Goal: Check status

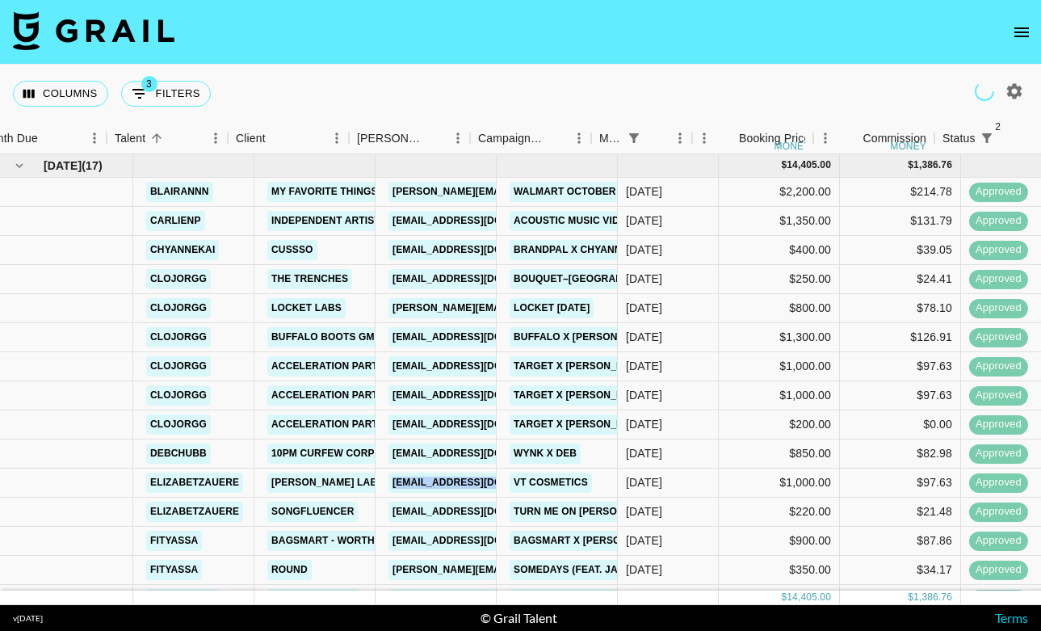
scroll to position [82, 27]
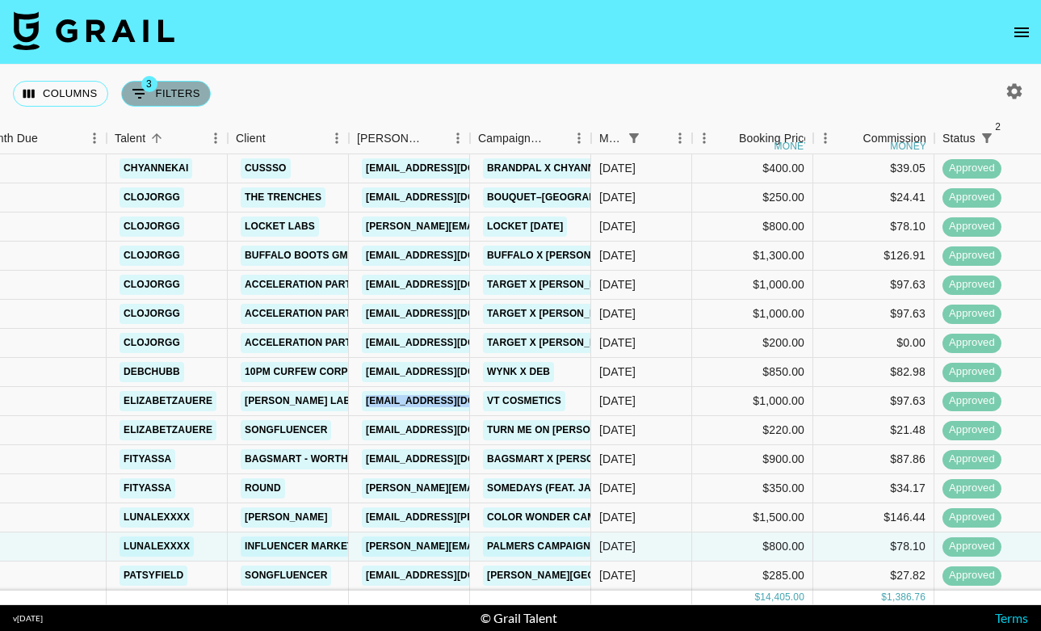
click at [148, 103] on icon "Show filters" at bounding box center [139, 93] width 19 height 19
select select "monthDue2"
select select "[DATE]"
select select "status"
select select "not"
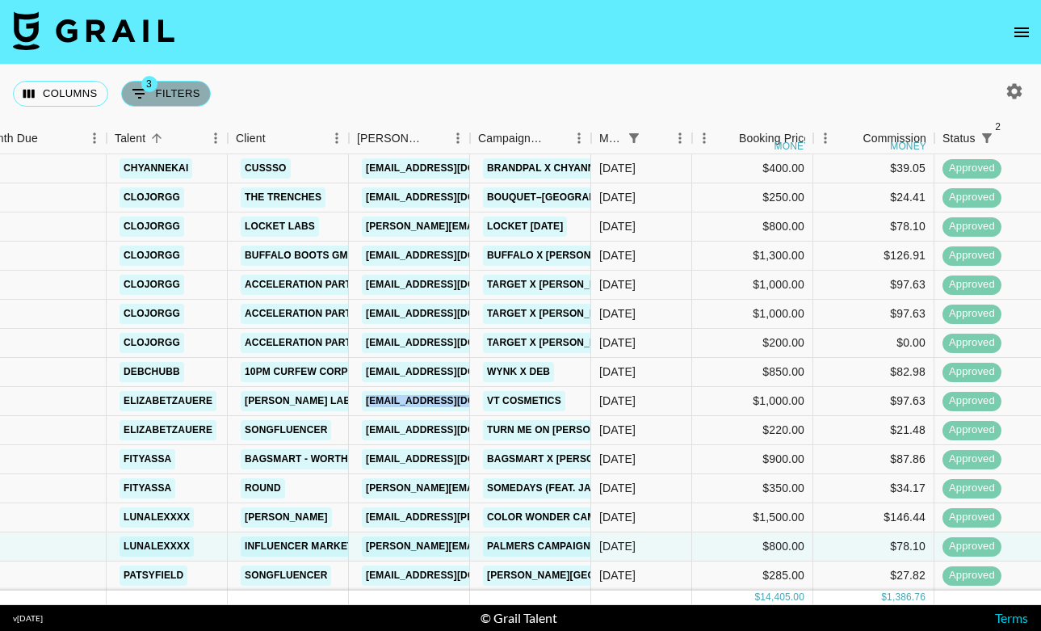
select select "declined"
select select "status"
select select "not"
select select "cancelled"
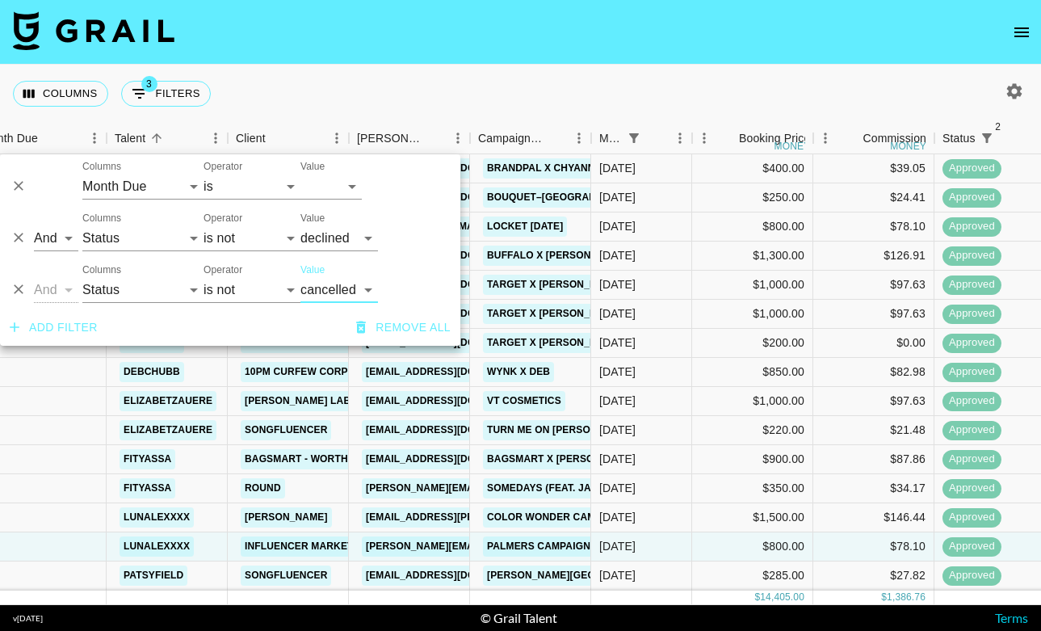
click at [806, 73] on div "Columns 3 Filters + Booking" at bounding box center [520, 94] width 1041 height 58
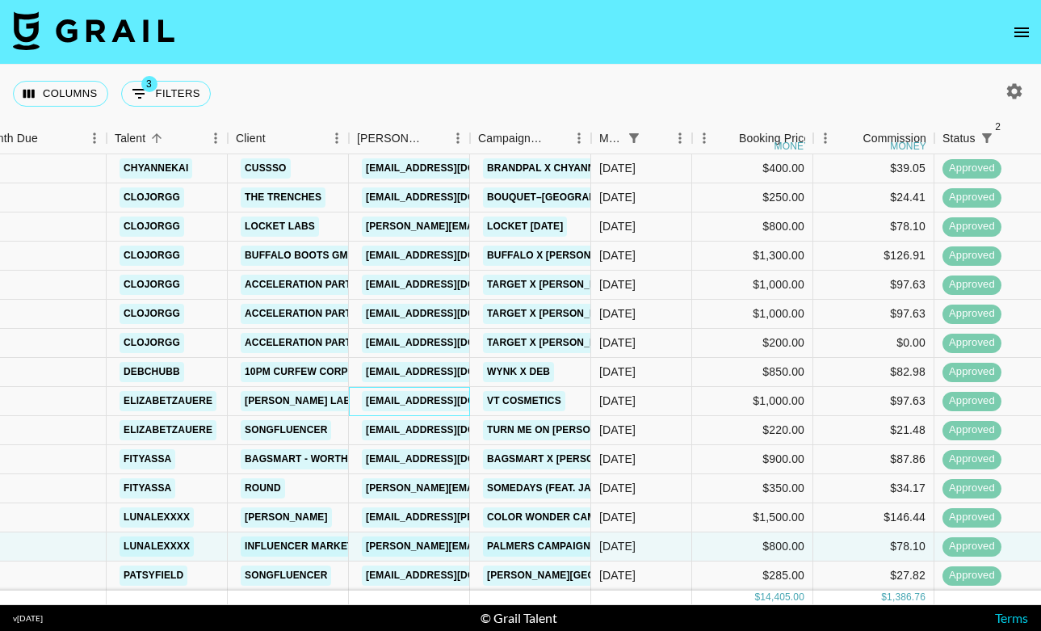
scroll to position [0, 27]
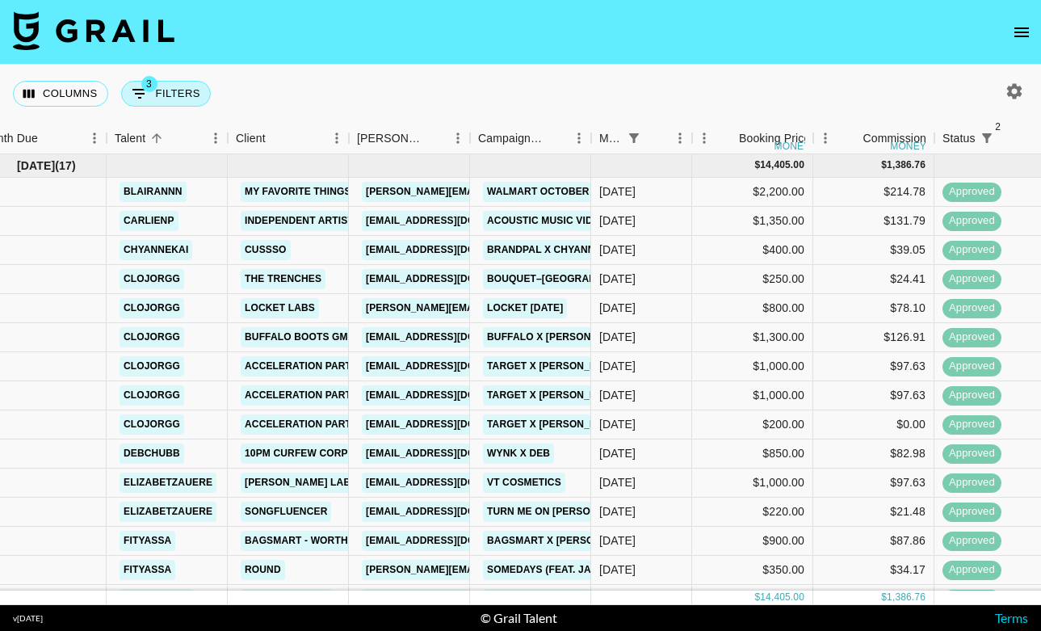
click at [151, 102] on button "3 Filters" at bounding box center [166, 94] width 90 height 26
select select "monthDue2"
select select "[DATE]"
select select "status"
select select "not"
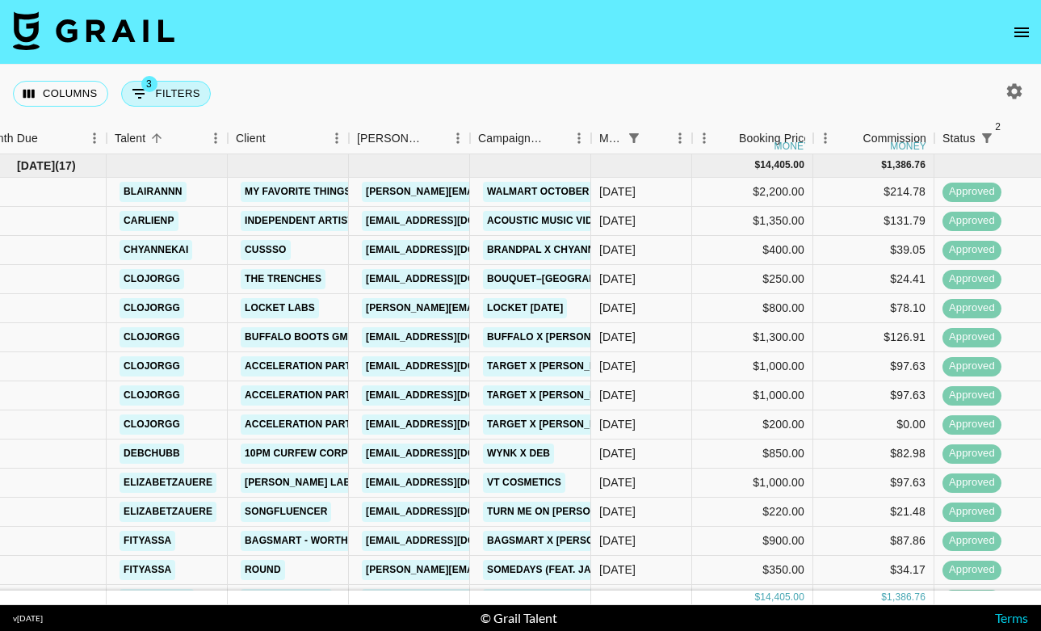
select select "declined"
select select "status"
select select "not"
select select "cancelled"
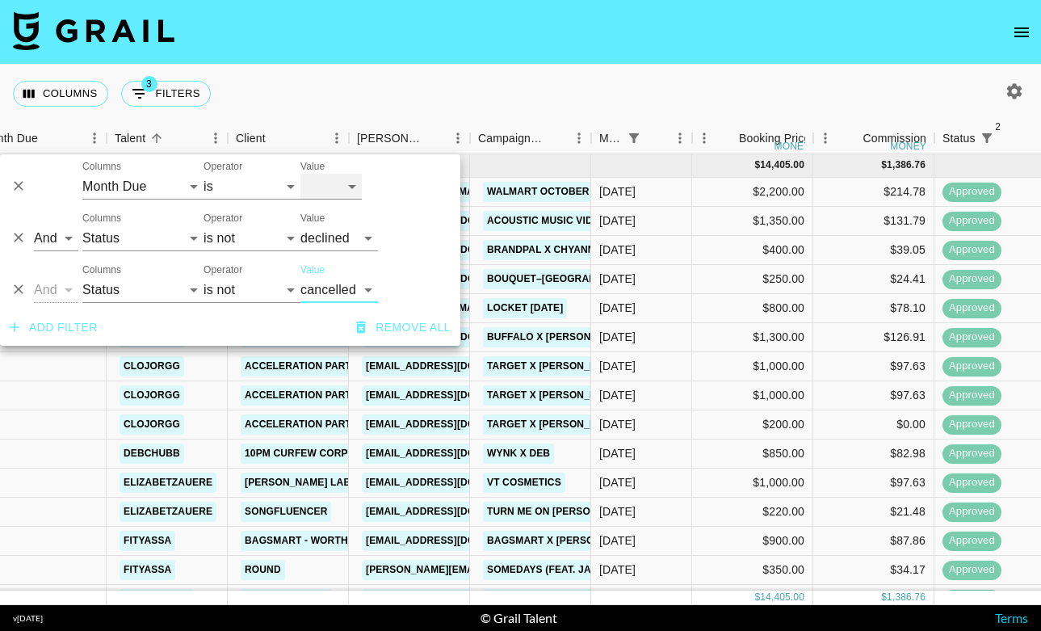
click at [321, 189] on select "[DATE] [DATE] '[DATE] May '[DATE] Mar '[DATE] Jan '[DATE] Nov '[DATE] Sep '[DAT…" at bounding box center [330, 187] width 61 height 26
